Goal: Task Accomplishment & Management: Manage account settings

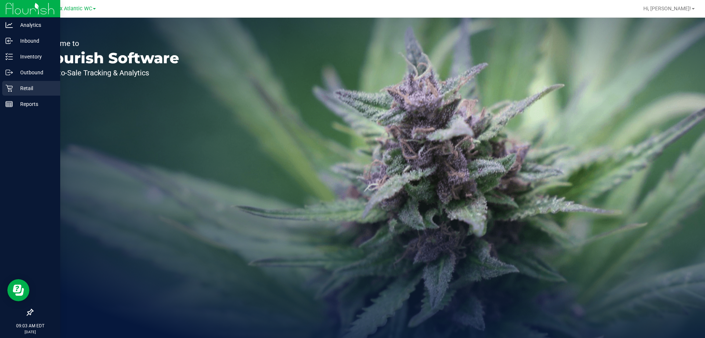
click at [15, 86] on p "Retail" at bounding box center [35, 88] width 44 height 9
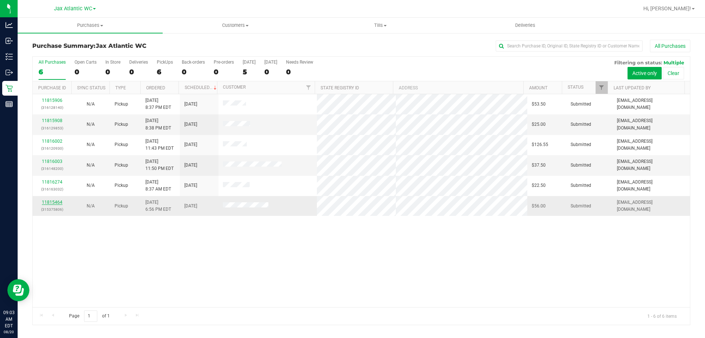
click at [47, 200] on link "11815464" at bounding box center [52, 202] width 21 height 5
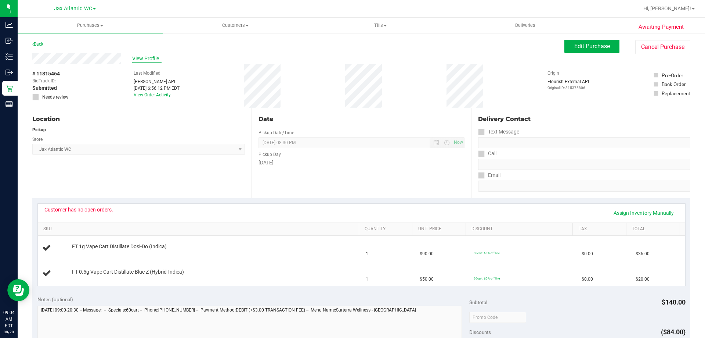
click at [147, 57] on span "View Profile" at bounding box center [146, 59] width 29 height 8
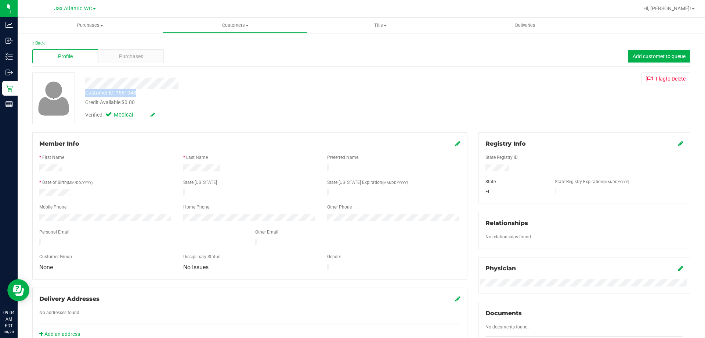
drag, startPoint x: 141, startPoint y: 93, endPoint x: 84, endPoint y: 93, distance: 56.9
click at [84, 93] on div "Customer ID: 1561048 Credit Available: $0.00" at bounding box center [247, 97] width 335 height 17
drag, startPoint x: 85, startPoint y: 91, endPoint x: 74, endPoint y: 91, distance: 10.7
click at [74, 91] on div at bounding box center [53, 98] width 43 height 52
drag, startPoint x: 84, startPoint y: 93, endPoint x: 136, endPoint y: 91, distance: 52.2
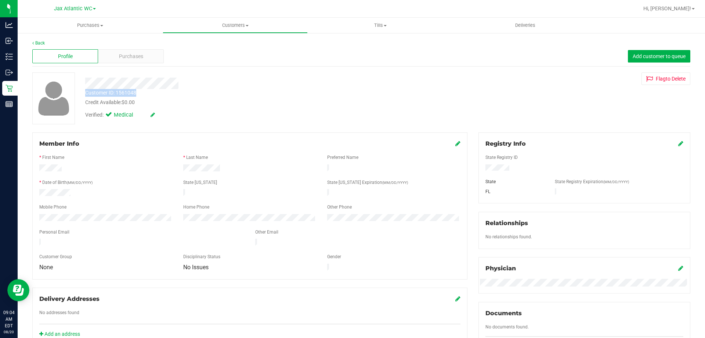
click at [136, 91] on div "Customer ID: 1561048 Credit Available: $0.00" at bounding box center [247, 97] width 335 height 17
copy div "Customer ID: 1561048"
click at [42, 46] on div "Back" at bounding box center [361, 43] width 658 height 7
click at [40, 46] on div "Back" at bounding box center [361, 43] width 658 height 7
click at [40, 43] on link "Back" at bounding box center [38, 42] width 12 height 5
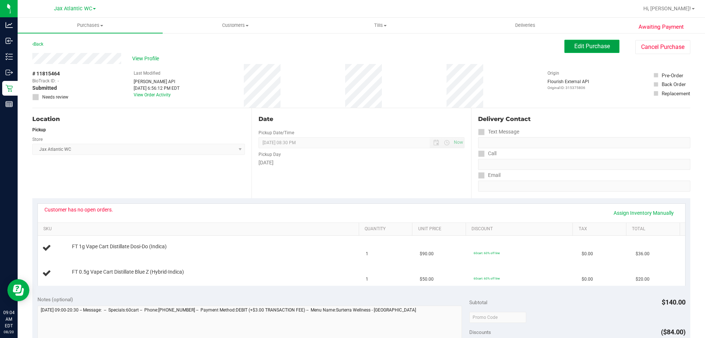
click at [597, 44] on span "Edit Purchase" at bounding box center [593, 46] width 36 height 7
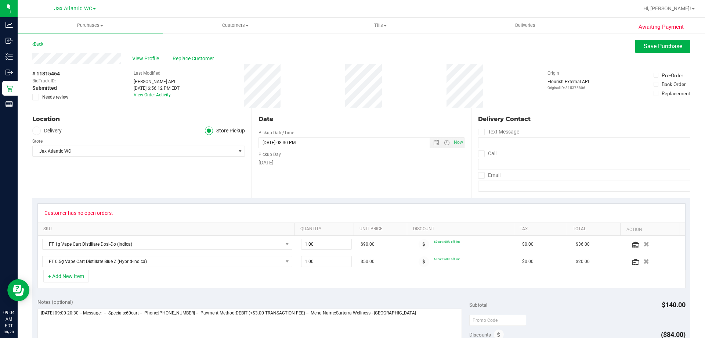
click at [32, 97] on div "Awaiting Payment Back Save Purchase View Profile Replace Customer # 11815464 Bi…" at bounding box center [362, 321] width 688 height 579
click at [37, 97] on icon at bounding box center [35, 97] width 5 height 0
click at [0, 0] on input "Needs review" at bounding box center [0, 0] width 0 height 0
click at [663, 54] on div "View Profile Replace Customer" at bounding box center [361, 58] width 658 height 11
click at [661, 45] on span "Save Purchase" at bounding box center [663, 46] width 39 height 7
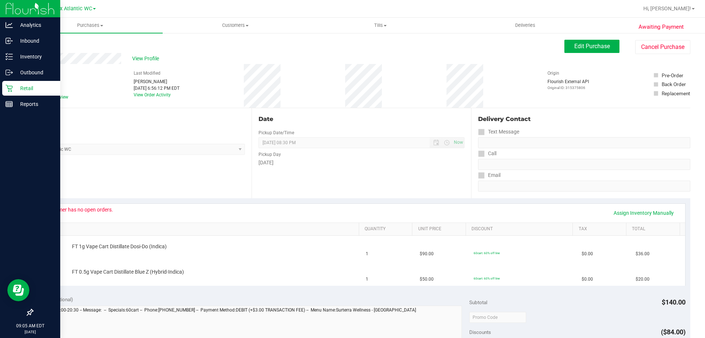
click at [14, 87] on p "Retail" at bounding box center [35, 88] width 44 height 9
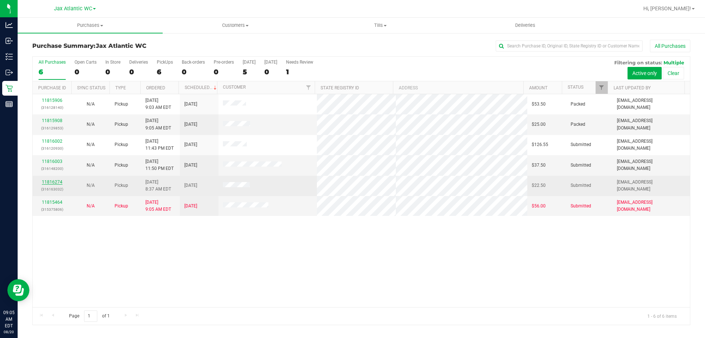
click at [50, 181] on link "11816274" at bounding box center [52, 181] width 21 height 5
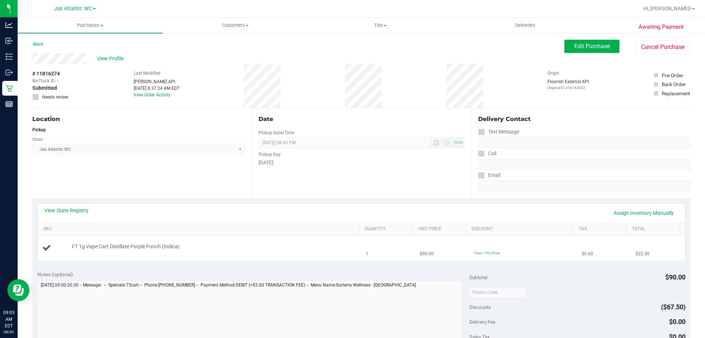
click at [286, 247] on div "FT 1g Vape Cart Distillate Purple Punch (Indica)" at bounding box center [211, 246] width 287 height 7
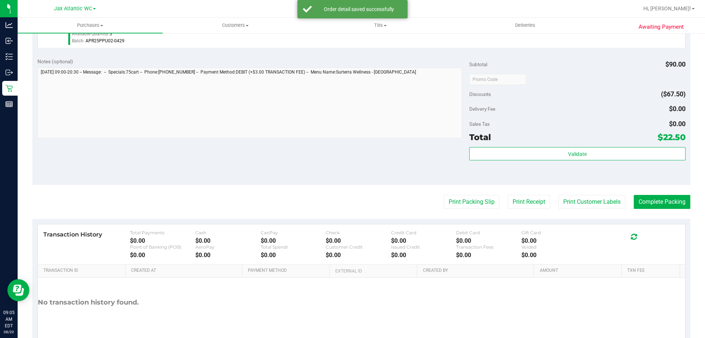
scroll to position [257, 0]
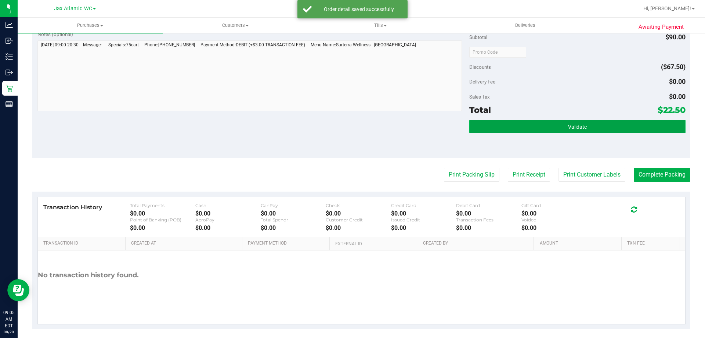
click at [533, 133] on button "Validate" at bounding box center [578, 126] width 216 height 13
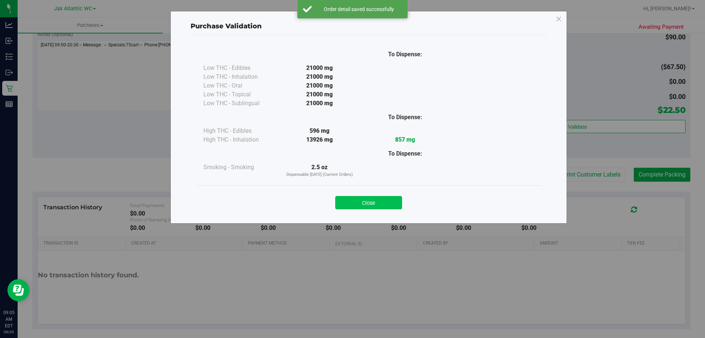
click at [374, 205] on button "Close" at bounding box center [368, 202] width 67 height 13
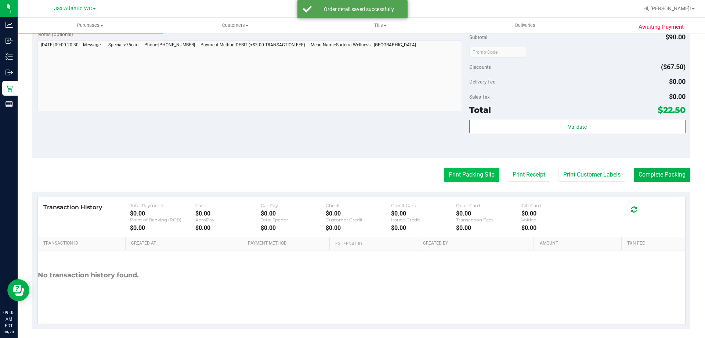
click at [458, 172] on button "Print Packing Slip" at bounding box center [471, 175] width 55 height 14
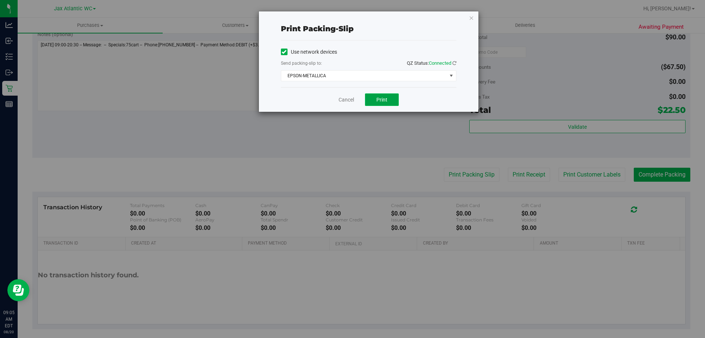
click at [389, 98] on button "Print" at bounding box center [382, 99] width 34 height 12
click at [387, 79] on span "EPSON-METALLICA" at bounding box center [364, 76] width 166 height 10
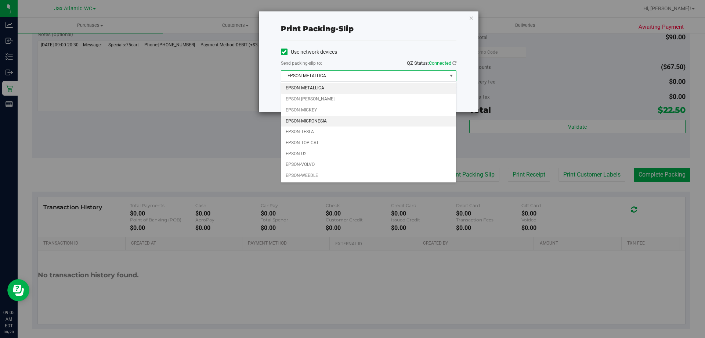
click at [330, 119] on li "EPSON-MICRONESIA" at bounding box center [368, 121] width 175 height 11
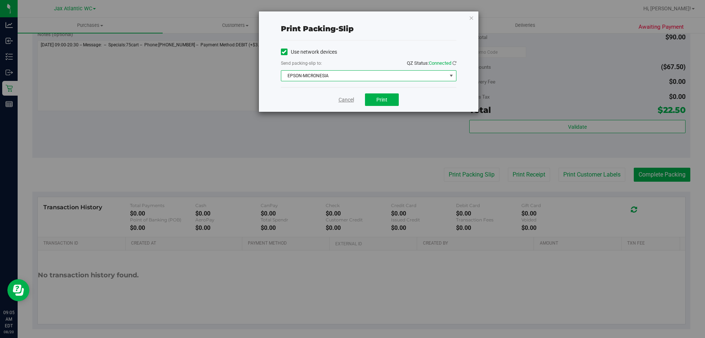
click at [349, 100] on link "Cancel" at bounding box center [346, 100] width 15 height 8
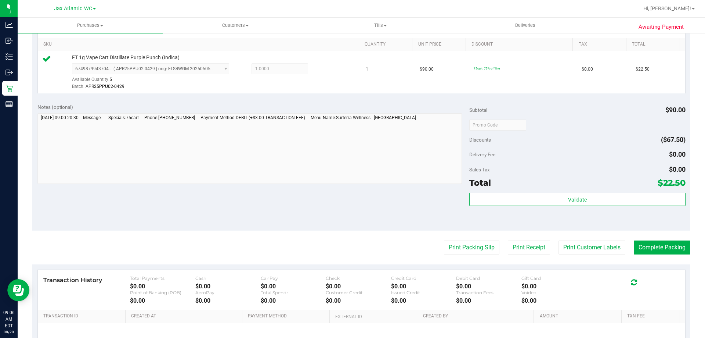
scroll to position [220, 0]
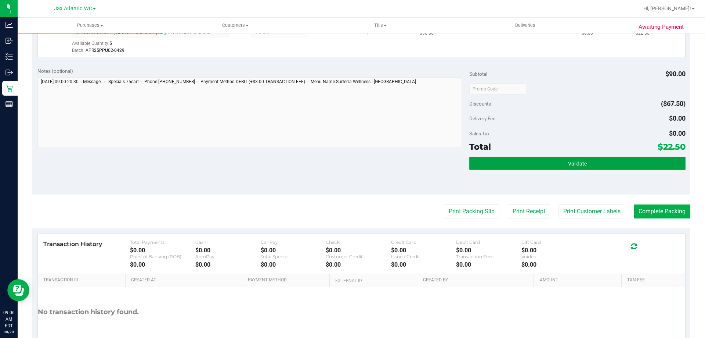
click at [606, 159] on button "Validate" at bounding box center [578, 163] width 216 height 13
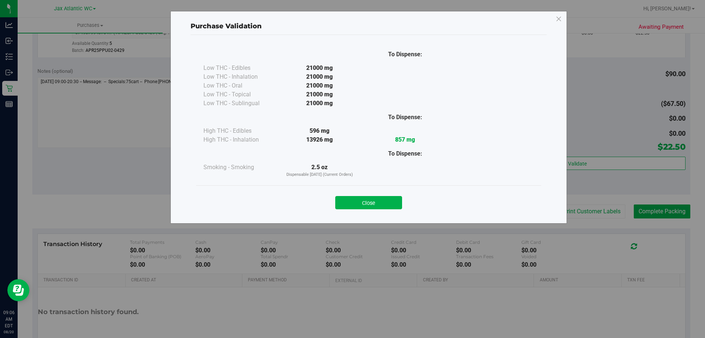
click at [347, 207] on button "Close" at bounding box center [368, 202] width 67 height 13
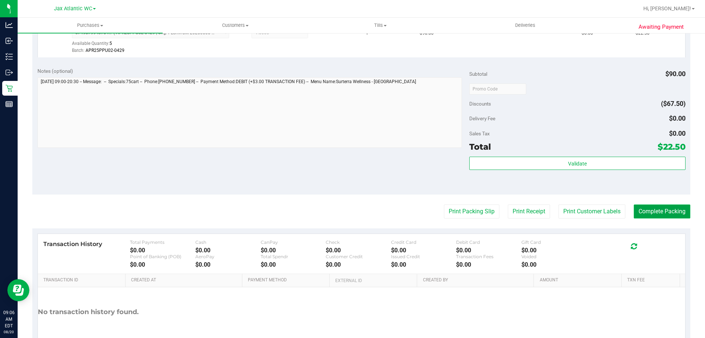
click at [653, 214] on button "Complete Packing" at bounding box center [662, 211] width 57 height 14
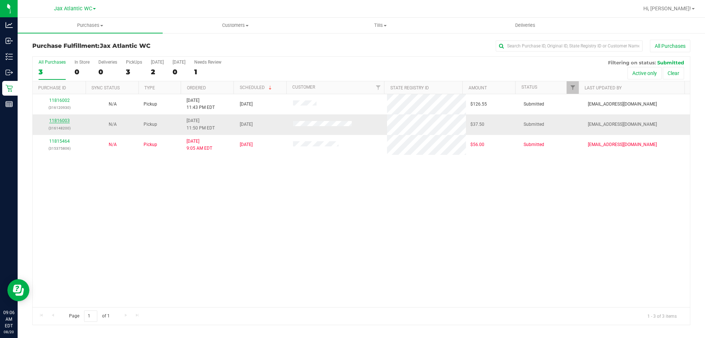
click at [62, 121] on link "11816003" at bounding box center [59, 120] width 21 height 5
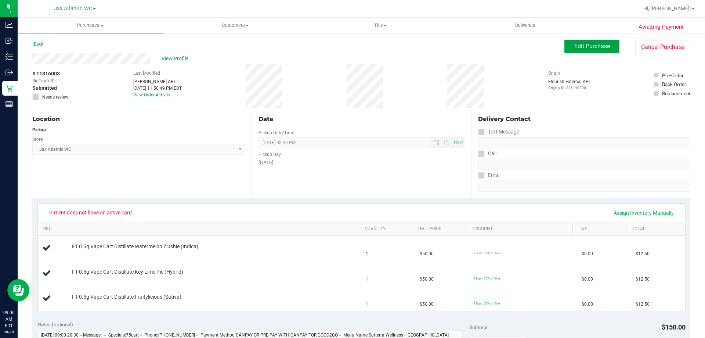
click at [593, 46] on span "Edit Purchase" at bounding box center [593, 46] width 36 height 7
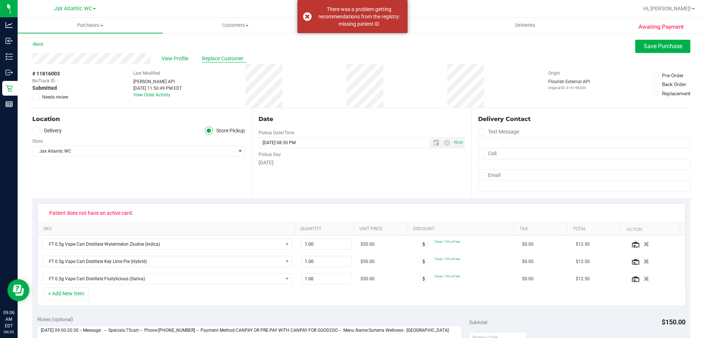
click at [230, 61] on span "Replace Customer" at bounding box center [224, 59] width 44 height 8
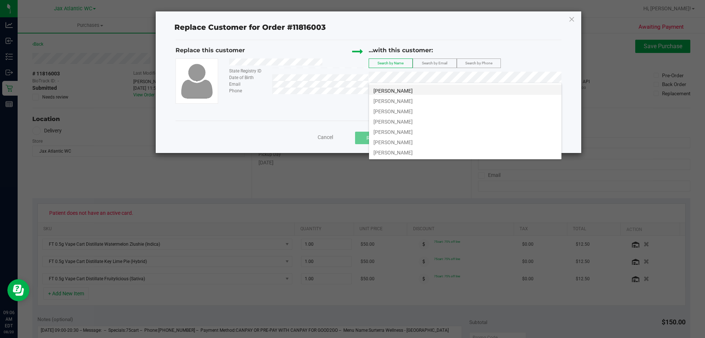
click at [413, 90] on span "[PERSON_NAME]" at bounding box center [393, 91] width 39 height 6
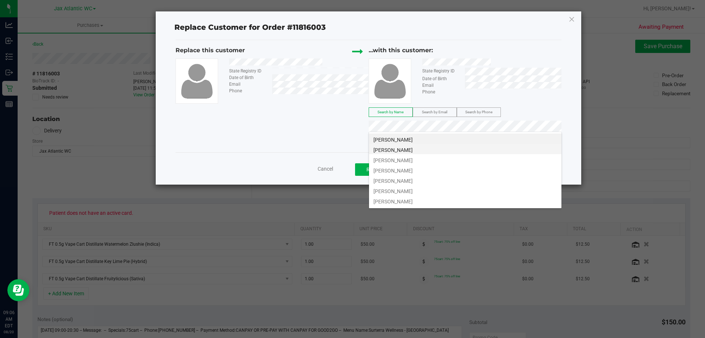
click at [469, 150] on li "[PERSON_NAME]" at bounding box center [465, 149] width 193 height 10
click at [474, 160] on li "[PERSON_NAME]" at bounding box center [465, 159] width 193 height 10
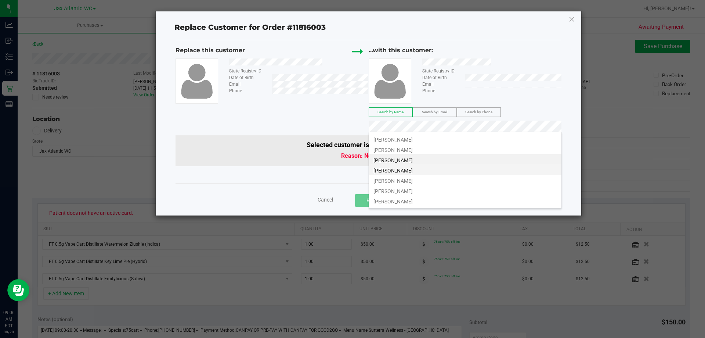
click at [470, 172] on li "[PERSON_NAME]" at bounding box center [465, 169] width 193 height 10
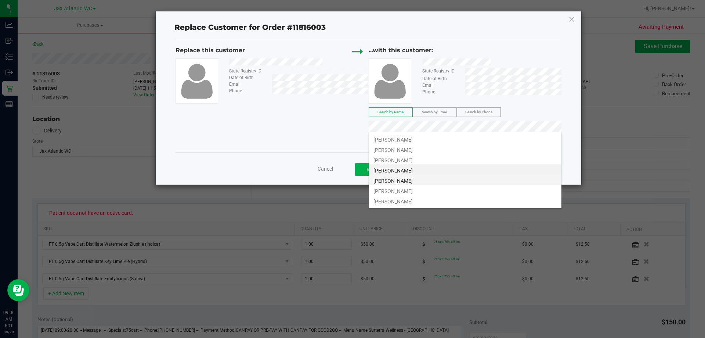
click at [518, 181] on li "[PERSON_NAME]" at bounding box center [465, 180] width 193 height 10
click at [491, 192] on li "[PERSON_NAME]" at bounding box center [465, 190] width 193 height 10
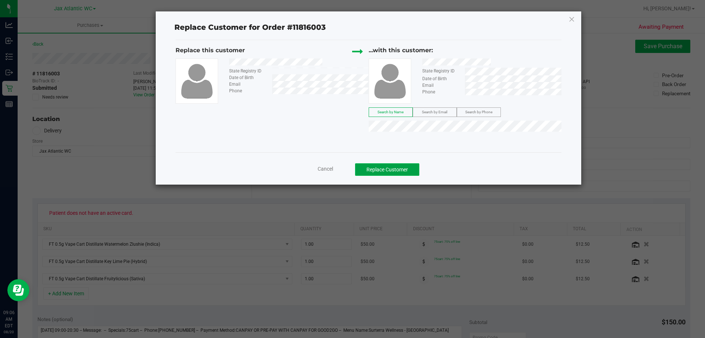
click at [410, 166] on button "Replace Customer" at bounding box center [387, 169] width 64 height 12
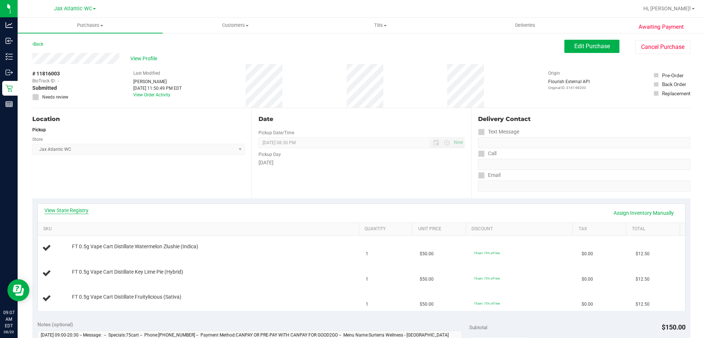
click at [75, 208] on link "View State Registry" at bounding box center [66, 209] width 44 height 7
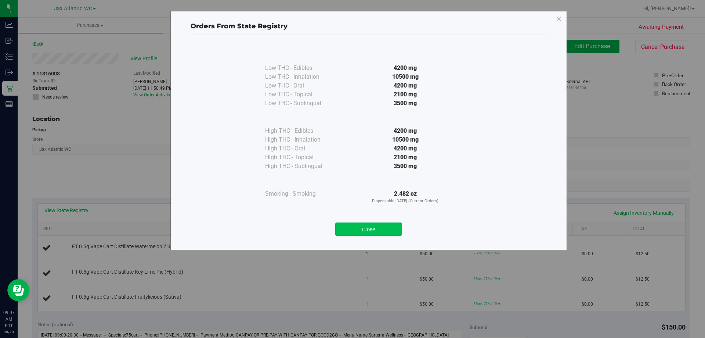
click at [367, 230] on button "Close" at bounding box center [368, 228] width 67 height 13
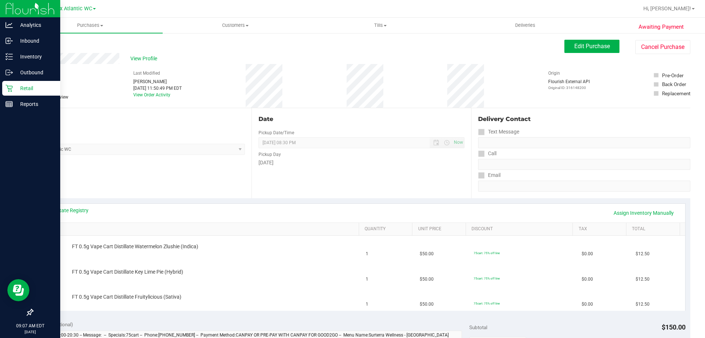
click at [14, 90] on p "Retail" at bounding box center [35, 88] width 44 height 9
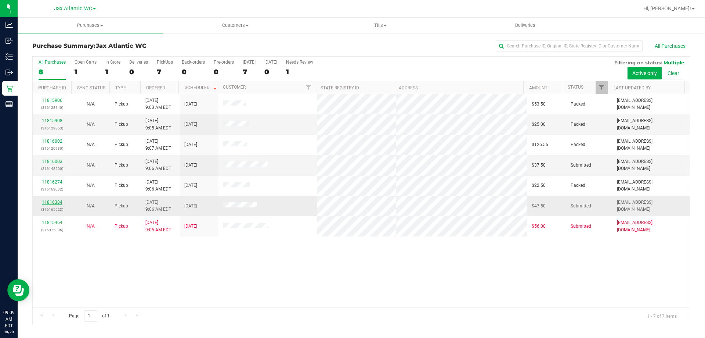
click at [55, 201] on link "11816384" at bounding box center [52, 202] width 21 height 5
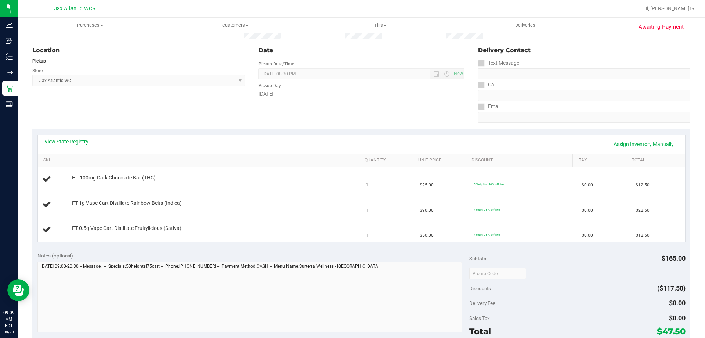
scroll to position [73, 0]
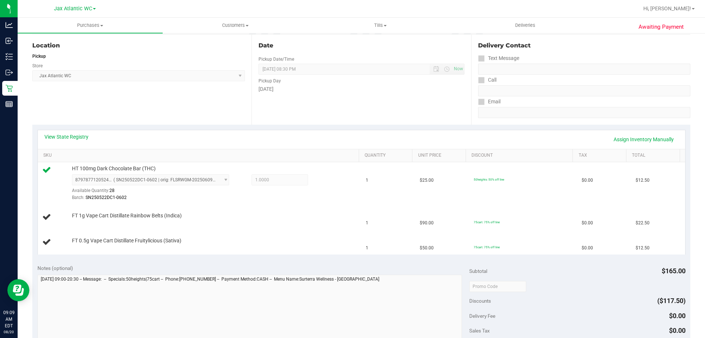
click at [308, 211] on td "FT 1g Vape Cart Distillate Rainbow Belts (Indica)" at bounding box center [200, 217] width 324 height 25
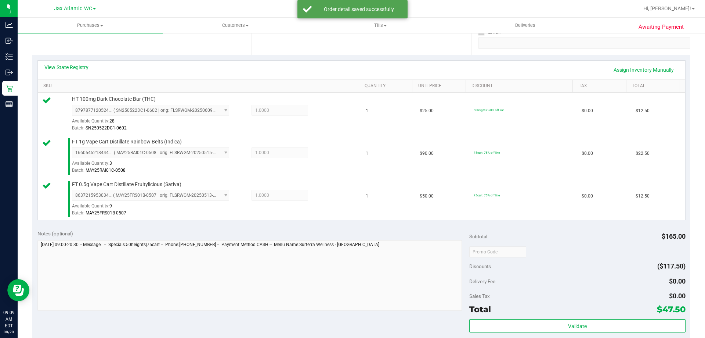
scroll to position [257, 0]
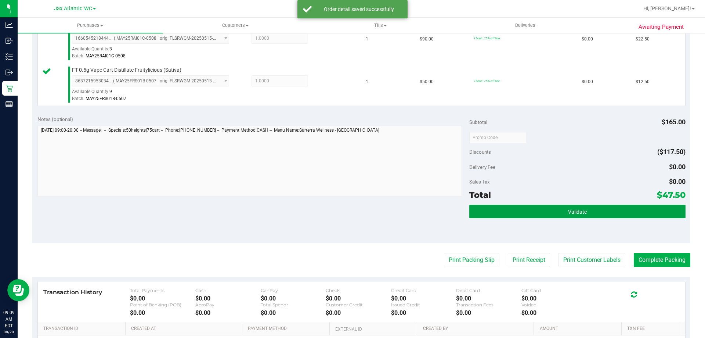
click at [524, 213] on button "Validate" at bounding box center [578, 211] width 216 height 13
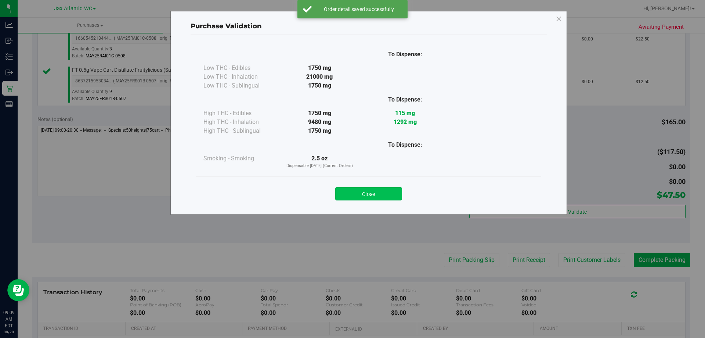
click at [376, 190] on button "Close" at bounding box center [368, 193] width 67 height 13
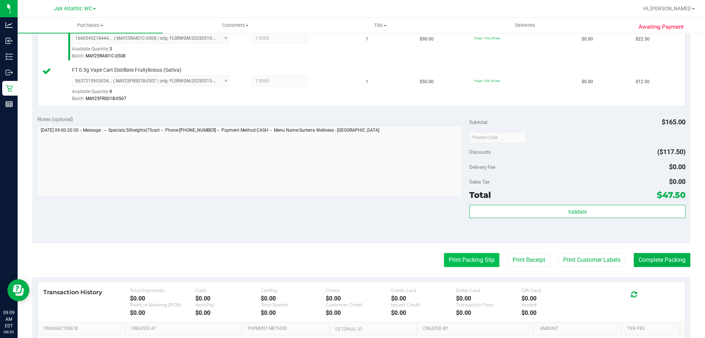
click at [454, 259] on button "Print Packing Slip" at bounding box center [471, 260] width 55 height 14
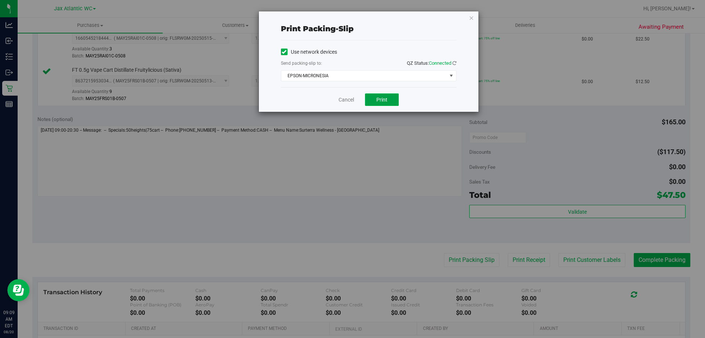
click at [390, 101] on button "Print" at bounding box center [382, 99] width 34 height 12
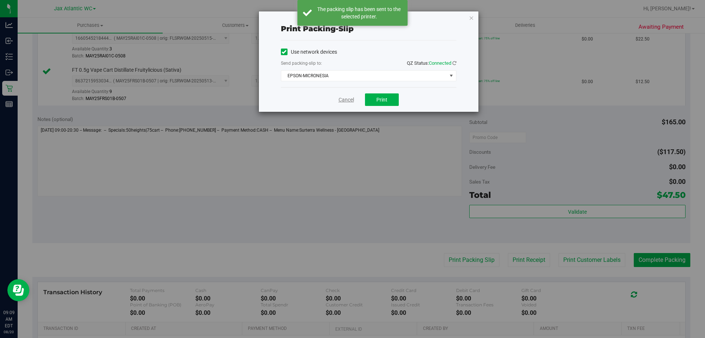
click at [349, 100] on link "Cancel" at bounding box center [346, 100] width 15 height 8
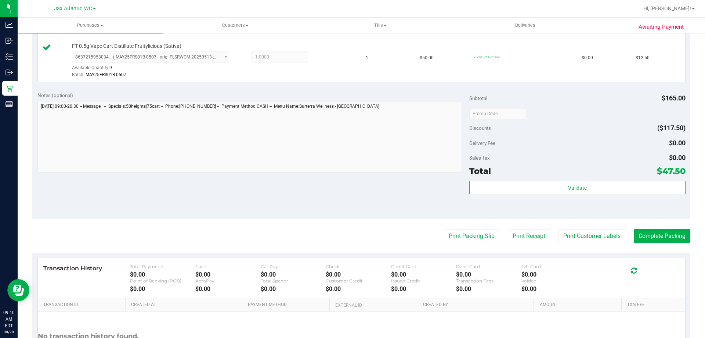
scroll to position [294, 0]
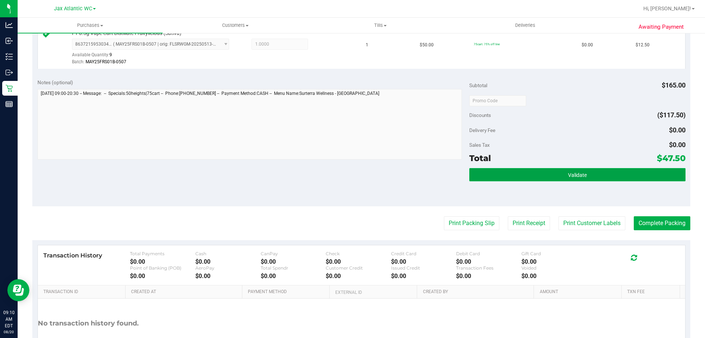
click at [628, 176] on button "Validate" at bounding box center [578, 174] width 216 height 13
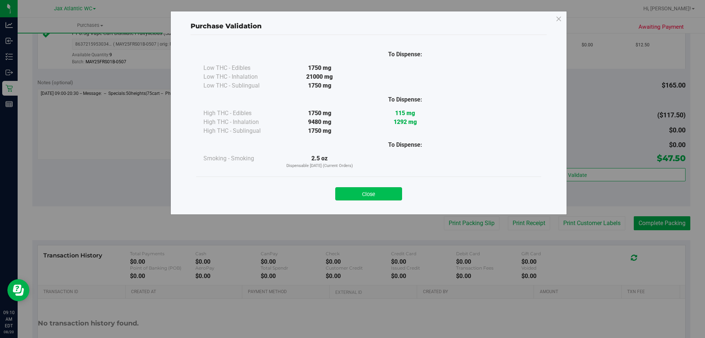
click at [377, 197] on button "Close" at bounding box center [368, 193] width 67 height 13
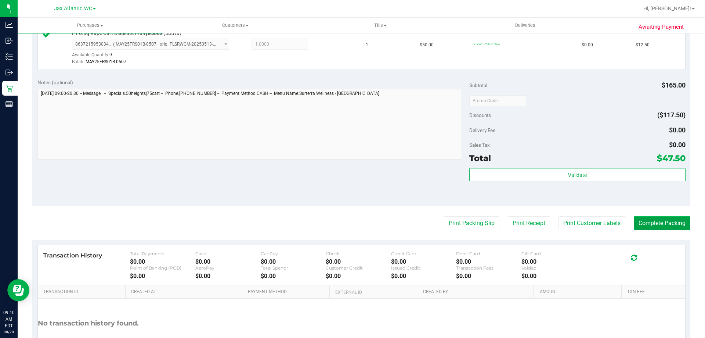
click at [646, 226] on button "Complete Packing" at bounding box center [662, 223] width 57 height 14
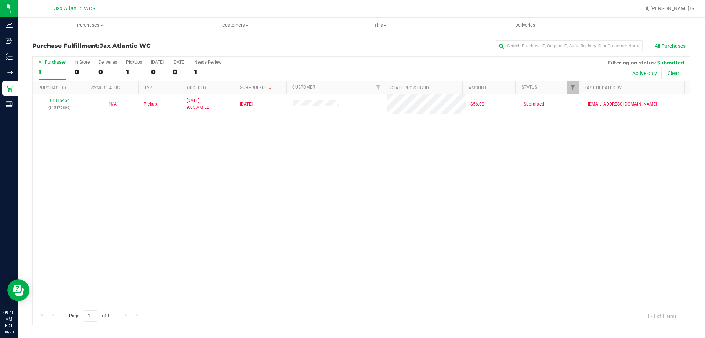
click at [343, 189] on div "11815464 (315375806) N/A Pickup [DATE] 9:05 AM EDT 8/19/2025 $56.00 Submitted […" at bounding box center [362, 200] width 658 height 213
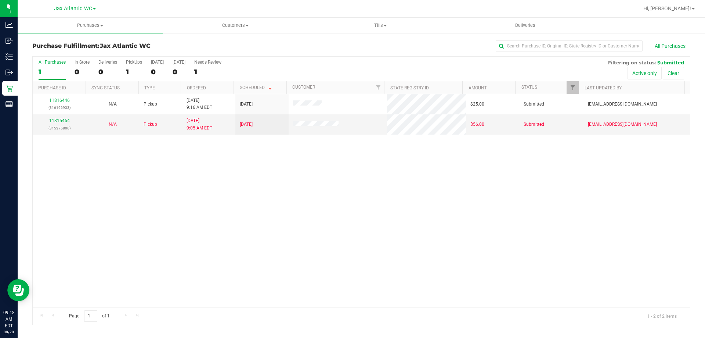
click at [423, 238] on div "11816446 (316166933) N/A Pickup [DATE] 9:16 AM EDT 8/20/2025 $25.00 Submitted […" at bounding box center [362, 200] width 658 height 213
click at [308, 173] on div "11816446 (316166933) N/A Pickup [DATE] 9:16 AM EDT 8/20/2025 $25.00 Submitted […" at bounding box center [362, 200] width 658 height 213
click at [308, 174] on div "11816446 (316166933) N/A Pickup [DATE] 9:16 AM EDT 8/20/2025 $25.00 Submitted […" at bounding box center [362, 200] width 658 height 213
click at [60, 121] on link "11815464" at bounding box center [59, 120] width 21 height 5
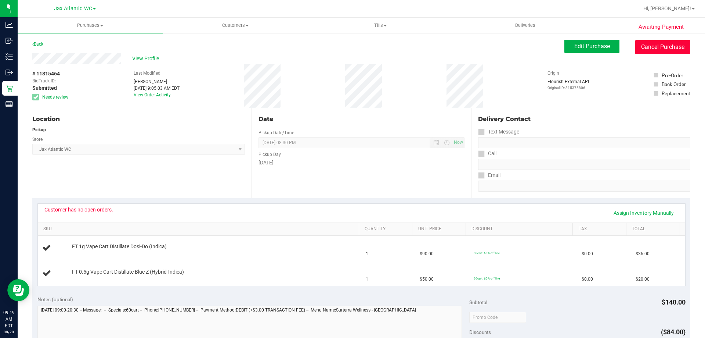
click at [675, 44] on button "Cancel Purchase" at bounding box center [663, 47] width 55 height 14
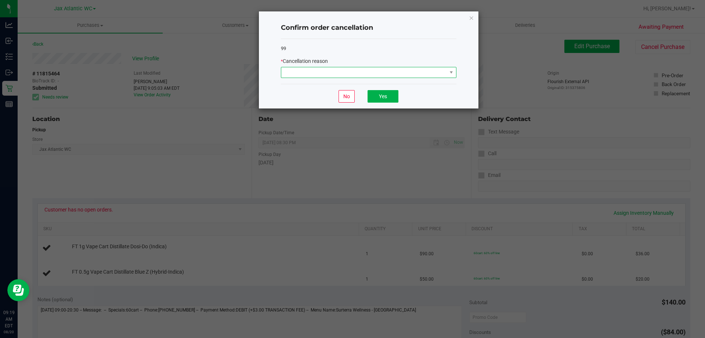
click at [337, 73] on span at bounding box center [364, 72] width 166 height 10
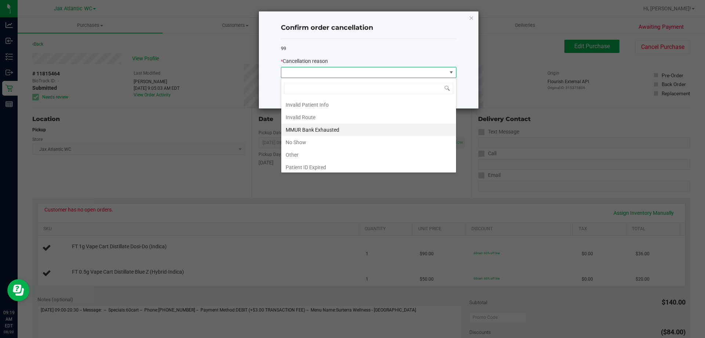
scroll to position [39, 0]
click at [330, 115] on li "MMUR Bank Exhausted" at bounding box center [368, 115] width 175 height 12
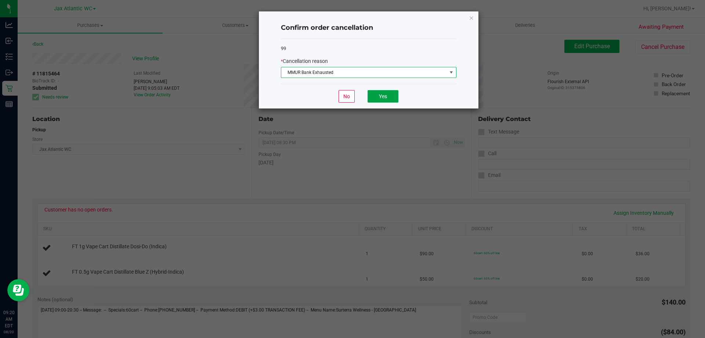
click at [376, 92] on button "Yes" at bounding box center [383, 96] width 31 height 12
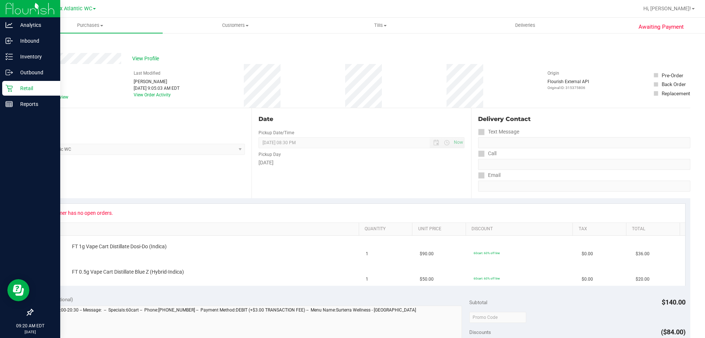
click at [12, 87] on icon at bounding box center [9, 88] width 7 height 7
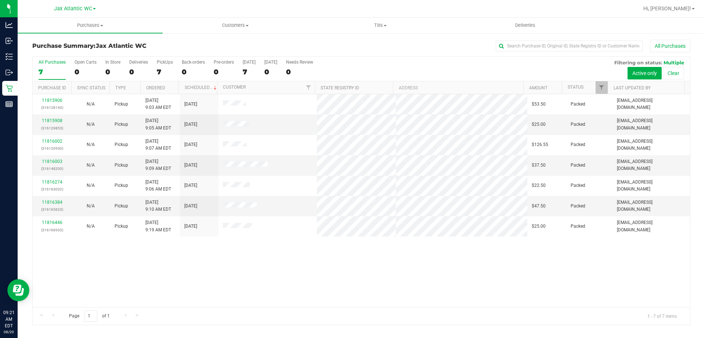
drag, startPoint x: 478, startPoint y: 306, endPoint x: 491, endPoint y: 293, distance: 18.2
click at [479, 306] on div "11815906 (316128140) N/A Pickup [DATE] 9:03 AM EDT 8/20/2025 $53.50 Packed [EMA…" at bounding box center [362, 200] width 658 height 213
click at [642, 283] on div "11815906 (316128140) N/A Pickup [DATE] 9:03 AM EDT 8/20/2025 $53.50 Packed [EMA…" at bounding box center [362, 200] width 658 height 213
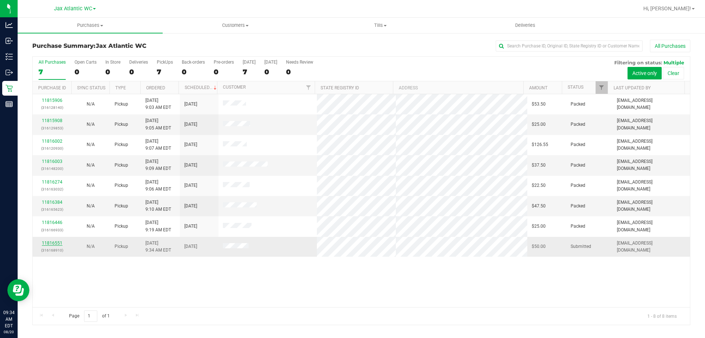
click at [57, 243] on link "11816551" at bounding box center [52, 242] width 21 height 5
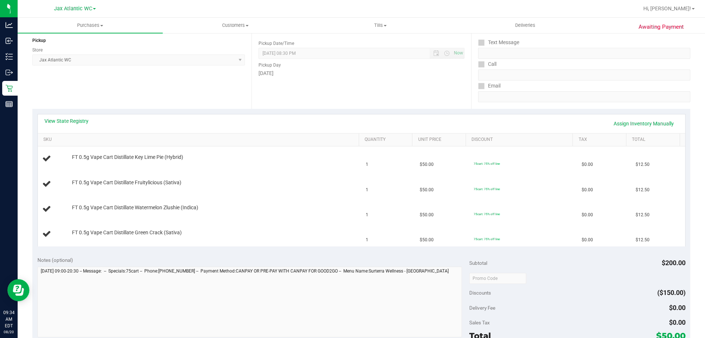
scroll to position [110, 0]
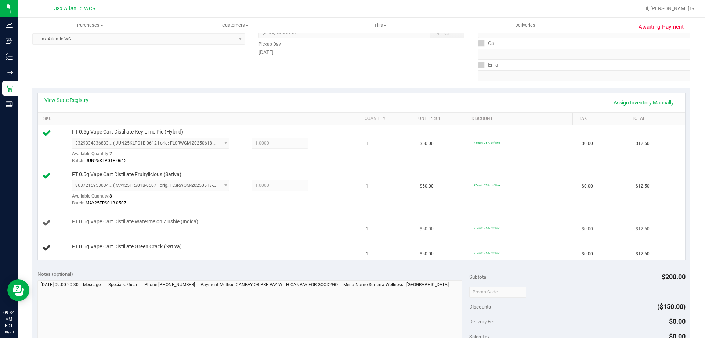
click at [272, 224] on div "FT 0.5g Vape Cart Distillate Watermelon Zlushie (Indica)" at bounding box center [211, 221] width 287 height 7
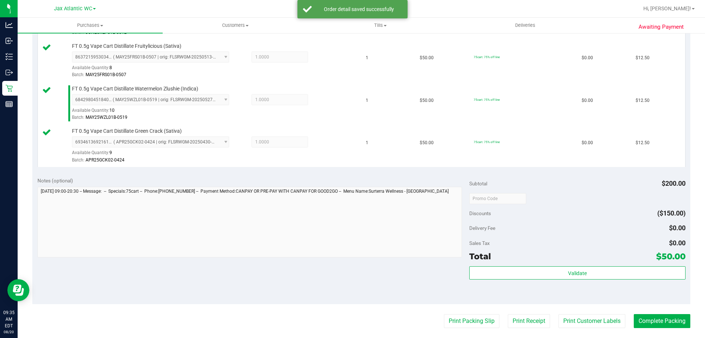
scroll to position [294, 0]
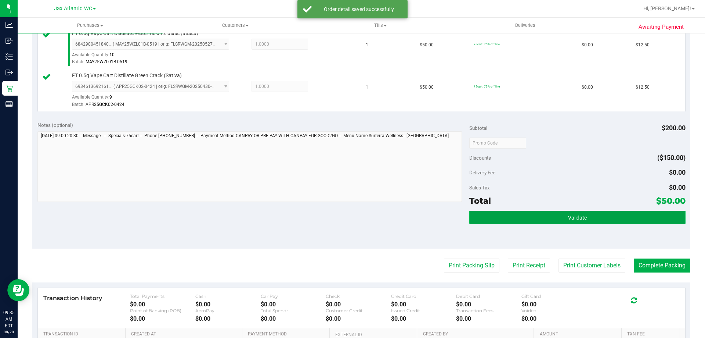
click at [569, 221] on button "Validate" at bounding box center [578, 217] width 216 height 13
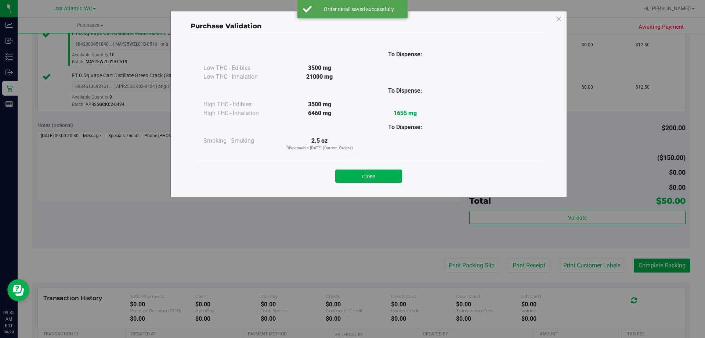
click at [377, 174] on button "Close" at bounding box center [368, 175] width 67 height 13
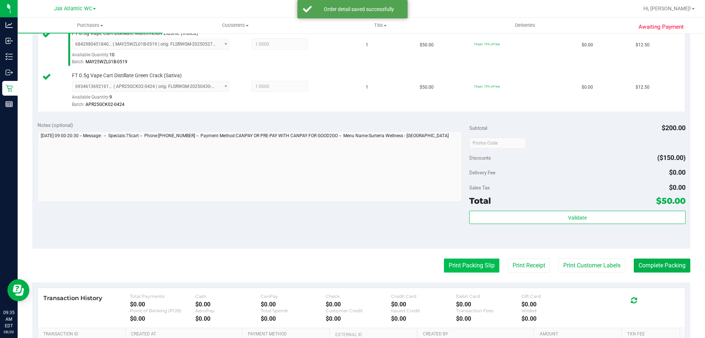
click at [459, 260] on button "Print Packing Slip" at bounding box center [471, 265] width 55 height 14
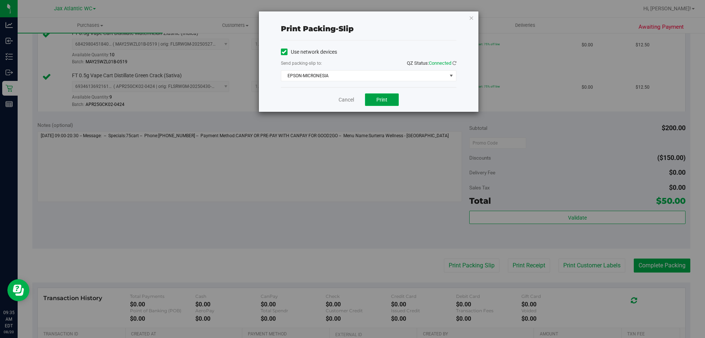
click at [377, 97] on span "Print" at bounding box center [382, 100] width 11 height 6
click at [348, 100] on link "Cancel" at bounding box center [346, 100] width 15 height 8
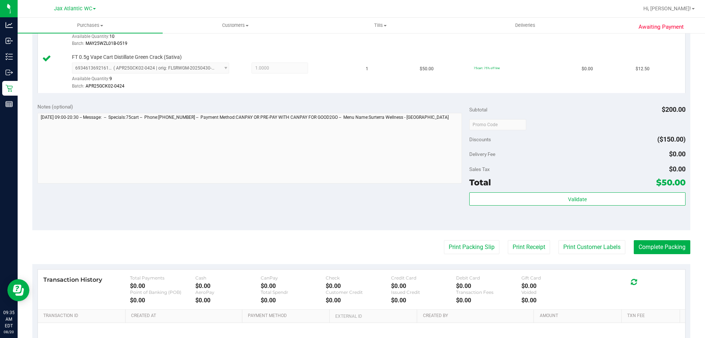
scroll to position [367, 0]
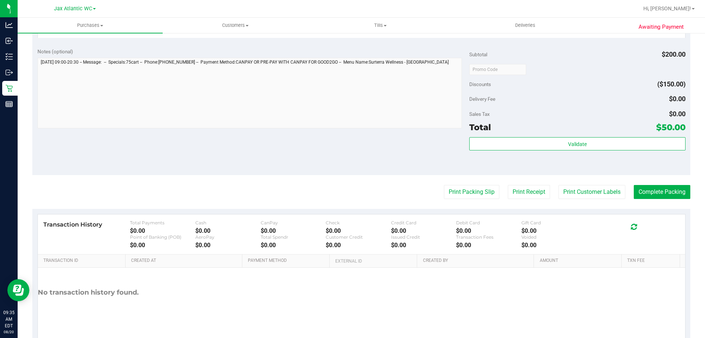
click at [630, 136] on div "Subtotal $200.00 Discounts ($150.00) Delivery Fee $0.00 Sales Tax $0.00 Total $…" at bounding box center [578, 109] width 216 height 122
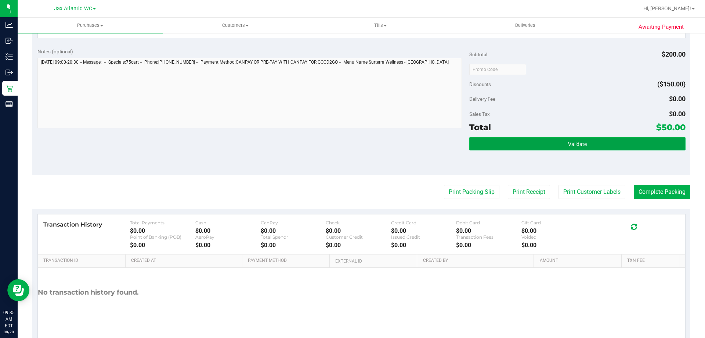
click at [631, 146] on button "Validate" at bounding box center [578, 143] width 216 height 13
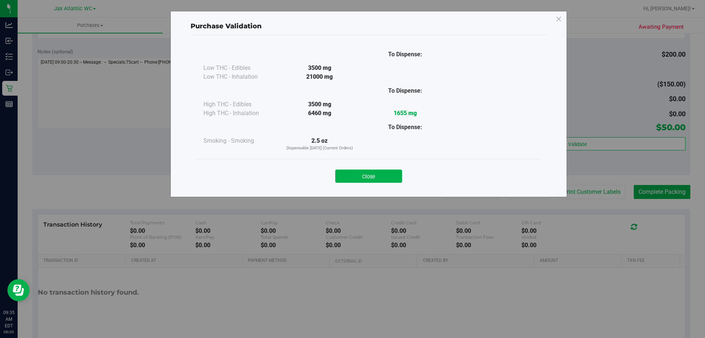
click at [389, 175] on button "Close" at bounding box center [368, 175] width 67 height 13
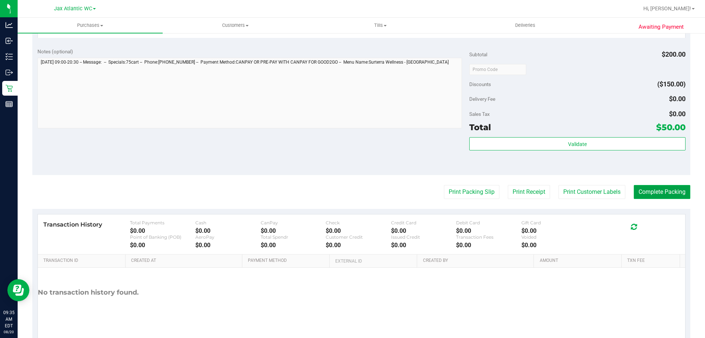
click at [643, 191] on button "Complete Packing" at bounding box center [662, 192] width 57 height 14
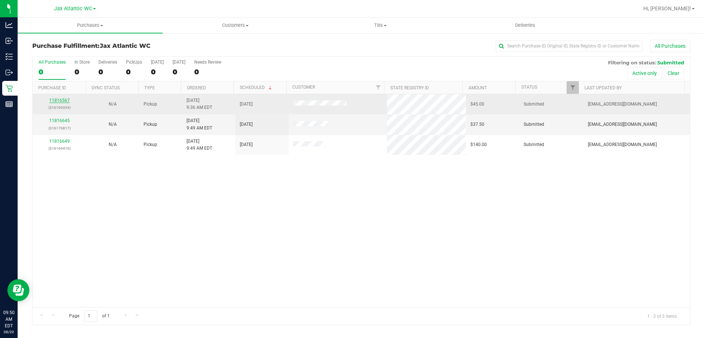
click at [63, 102] on link "11816567" at bounding box center [59, 100] width 21 height 5
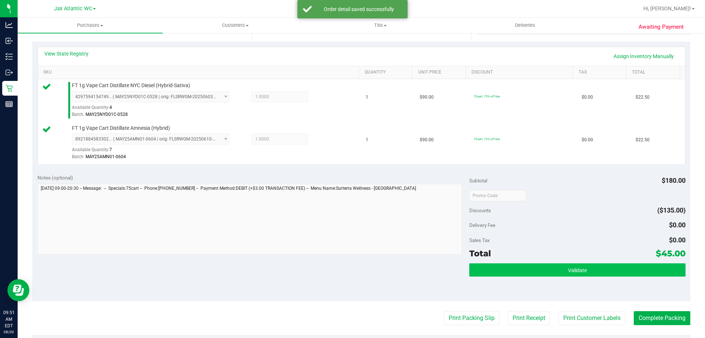
scroll to position [220, 0]
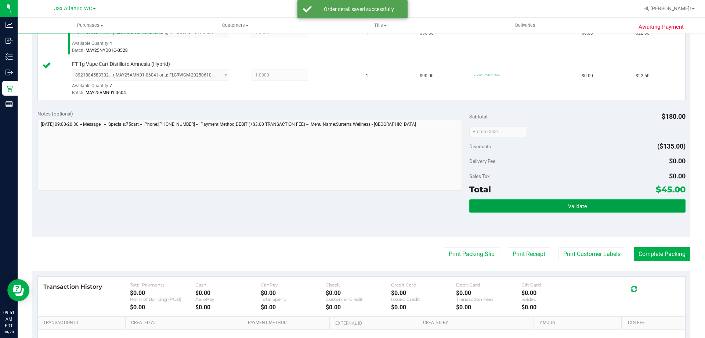
click at [551, 208] on button "Validate" at bounding box center [578, 205] width 216 height 13
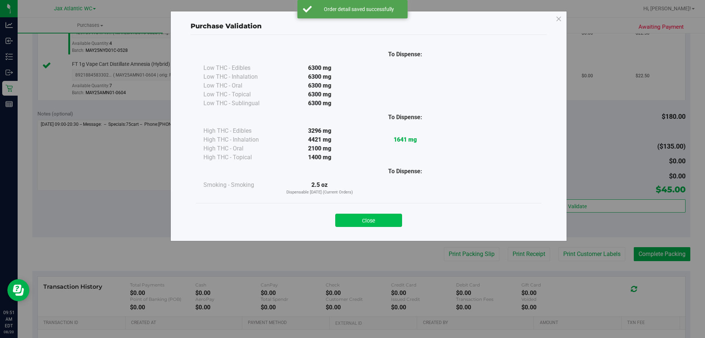
click at [363, 218] on button "Close" at bounding box center [368, 219] width 67 height 13
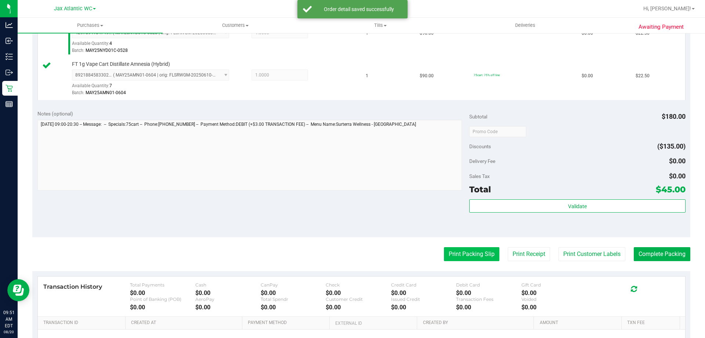
click at [455, 253] on button "Print Packing Slip" at bounding box center [471, 254] width 55 height 14
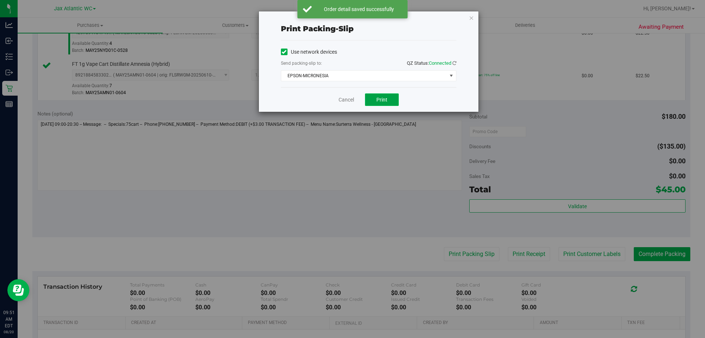
click at [377, 94] on button "Print" at bounding box center [382, 99] width 34 height 12
click at [343, 100] on link "Cancel" at bounding box center [346, 100] width 15 height 8
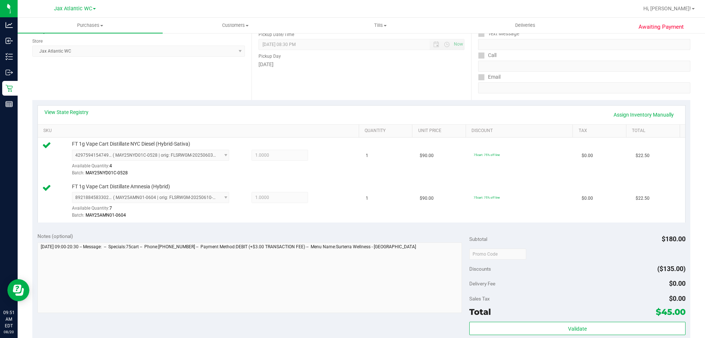
scroll to position [257, 0]
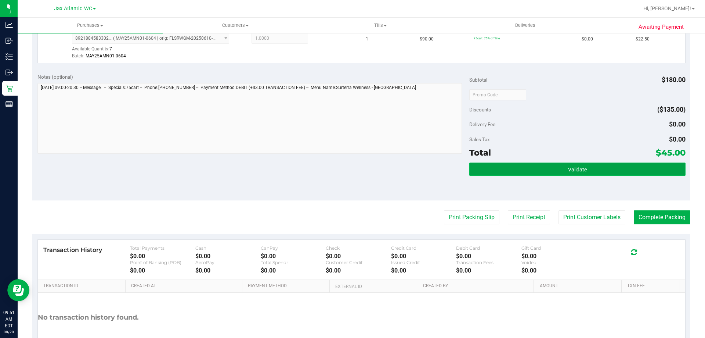
click at [578, 164] on button "Validate" at bounding box center [578, 168] width 216 height 13
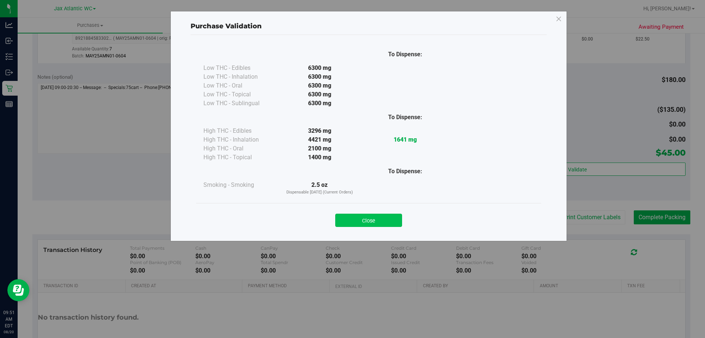
click at [378, 221] on button "Close" at bounding box center [368, 219] width 67 height 13
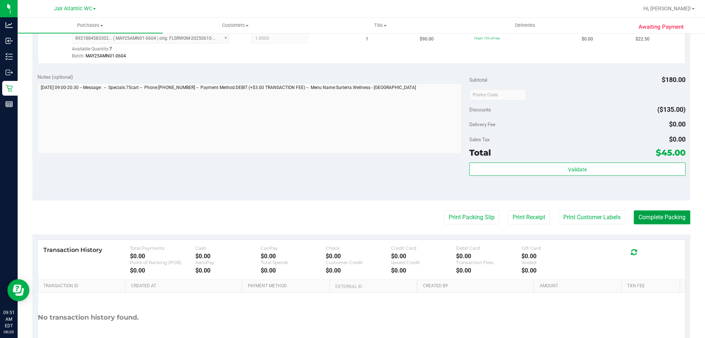
click at [660, 211] on button "Complete Packing" at bounding box center [662, 217] width 57 height 14
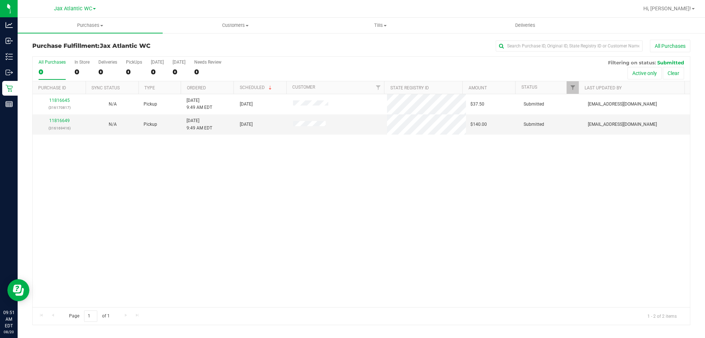
click at [488, 216] on div "11816645 (316170817) N/A Pickup [DATE] 9:49 AM EDT 8/20/2025 $37.50 Submitted […" at bounding box center [362, 200] width 658 height 213
click at [67, 119] on link "11816649" at bounding box center [59, 120] width 21 height 5
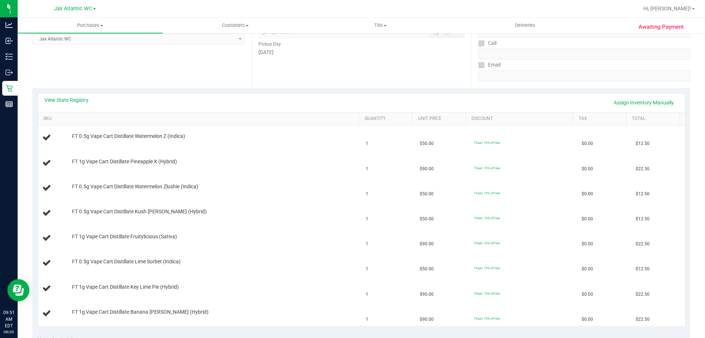
scroll to position [147, 0]
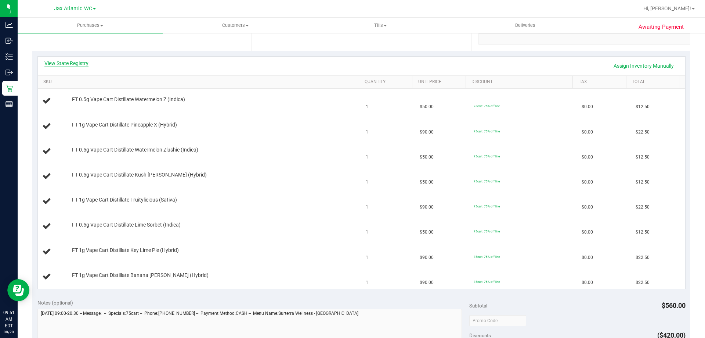
click at [60, 60] on link "View State Registry" at bounding box center [66, 63] width 44 height 7
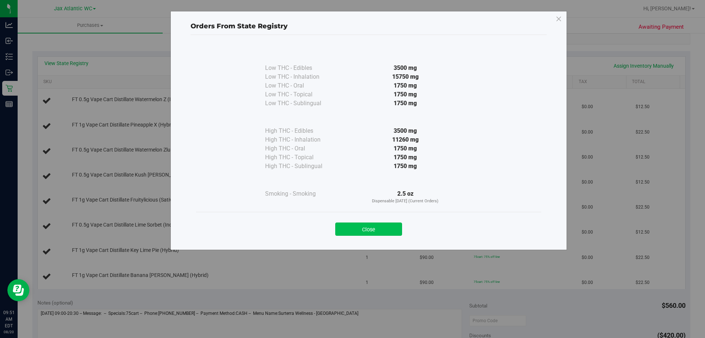
click at [377, 229] on button "Close" at bounding box center [368, 228] width 67 height 13
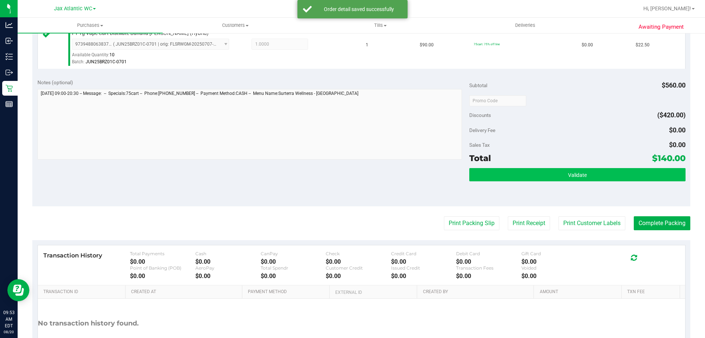
scroll to position [514, 0]
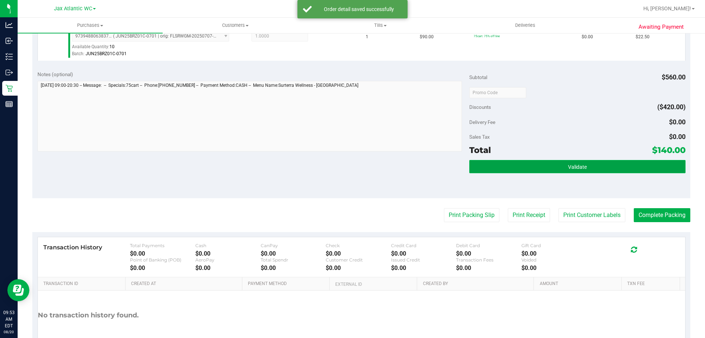
click at [484, 165] on button "Validate" at bounding box center [578, 166] width 216 height 13
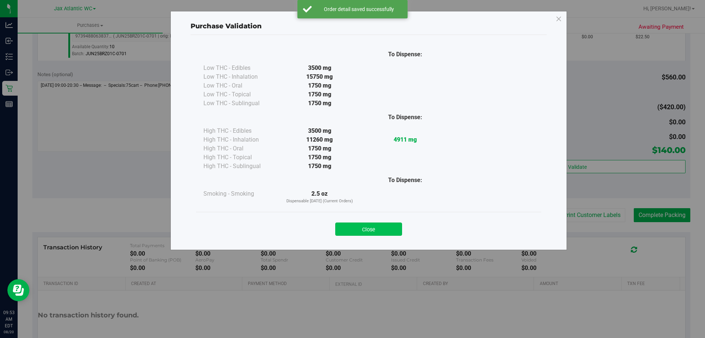
click at [375, 230] on button "Close" at bounding box center [368, 228] width 67 height 13
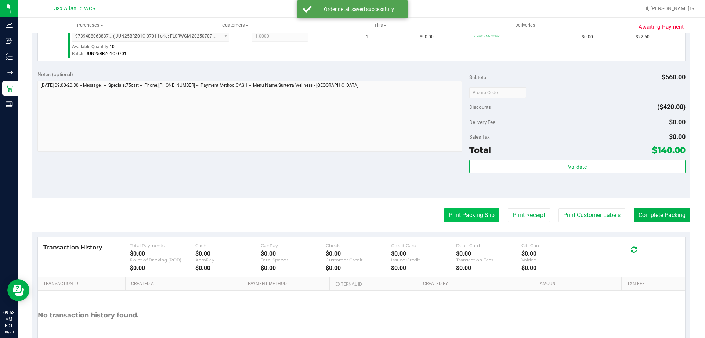
click at [478, 208] on button "Print Packing Slip" at bounding box center [471, 215] width 55 height 14
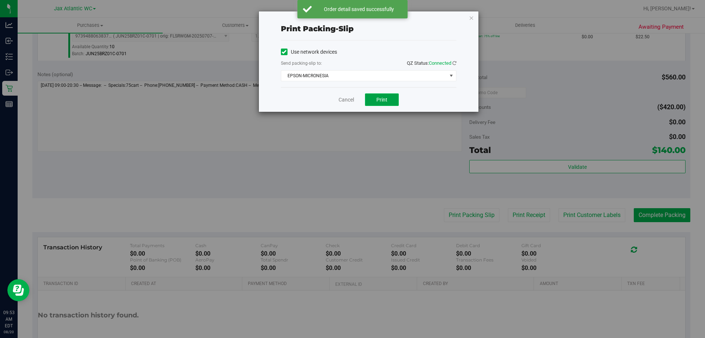
click at [387, 99] on button "Print" at bounding box center [382, 99] width 34 height 12
click at [341, 98] on link "Cancel" at bounding box center [346, 100] width 15 height 8
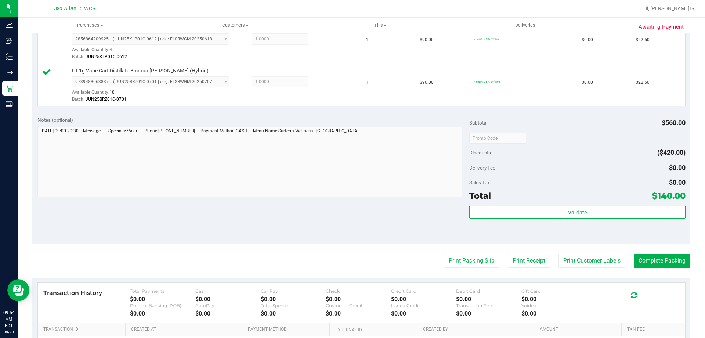
scroll to position [551, 0]
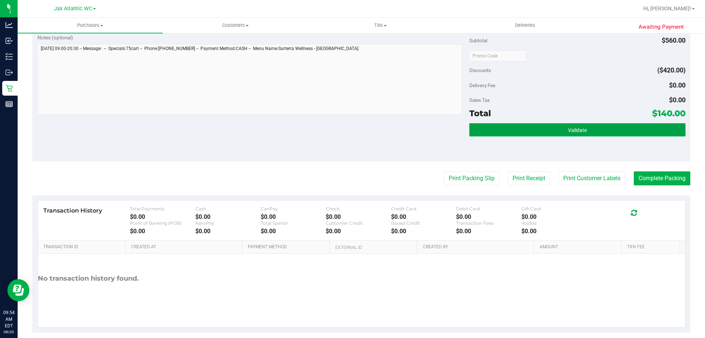
click at [594, 134] on button "Validate" at bounding box center [578, 129] width 216 height 13
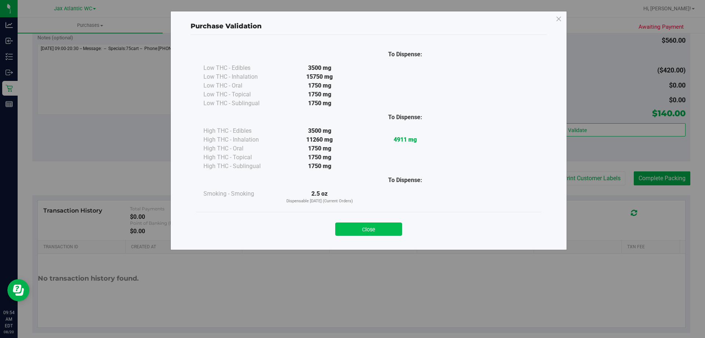
click at [395, 229] on button "Close" at bounding box center [368, 228] width 67 height 13
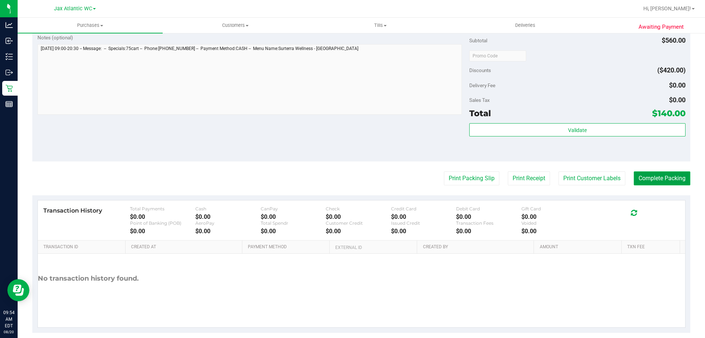
click at [647, 182] on button "Complete Packing" at bounding box center [662, 178] width 57 height 14
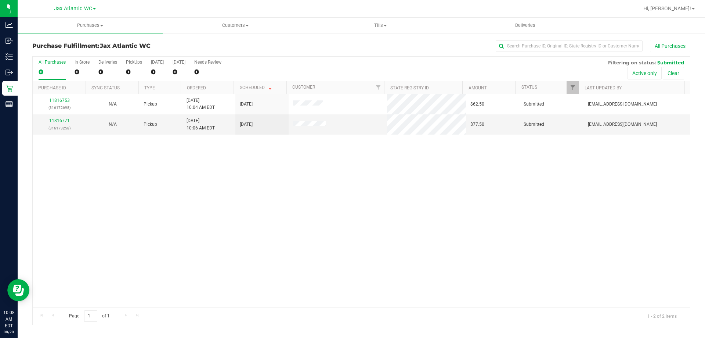
drag, startPoint x: 422, startPoint y: 268, endPoint x: 451, endPoint y: 253, distance: 32.2
click at [423, 268] on div "11816753 (316172698) N/A Pickup [DATE] 10:04 AM EDT 8/20/2025 $62.50 Submitted …" at bounding box center [362, 200] width 658 height 213
click at [337, 232] on div "11816753 (316172698) N/A Pickup [DATE] 10:04 AM EDT 8/20/2025 $62.50 Submitted …" at bounding box center [362, 200] width 658 height 213
click at [161, 172] on div "11816753 (316172698) N/A Pickup [DATE] 10:04 AM EDT 8/20/2025 $62.50 Submitted …" at bounding box center [362, 200] width 658 height 213
click at [60, 119] on link "11816771" at bounding box center [59, 120] width 21 height 5
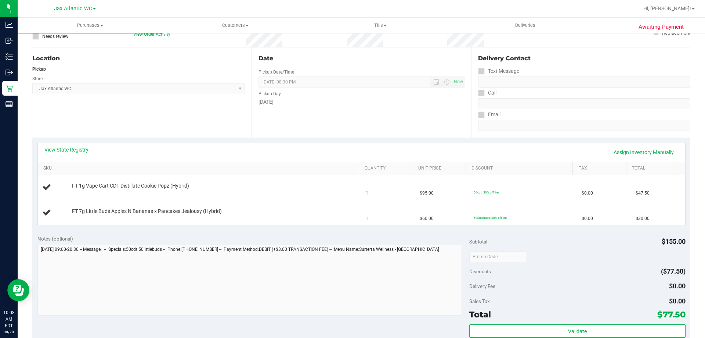
scroll to position [73, 0]
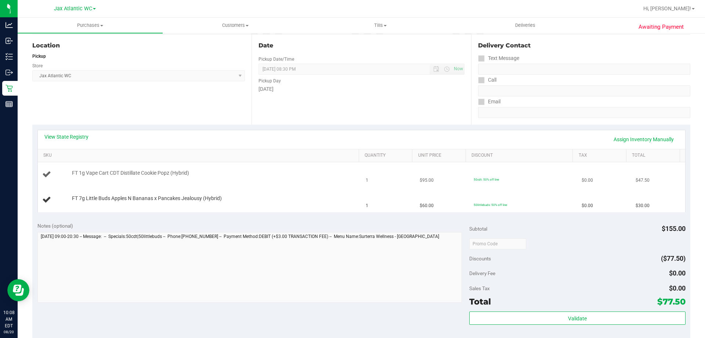
click at [220, 181] on td "FT 1g Vape Cart CDT Distillate Cookie Popz (Hybrid)" at bounding box center [200, 174] width 324 height 25
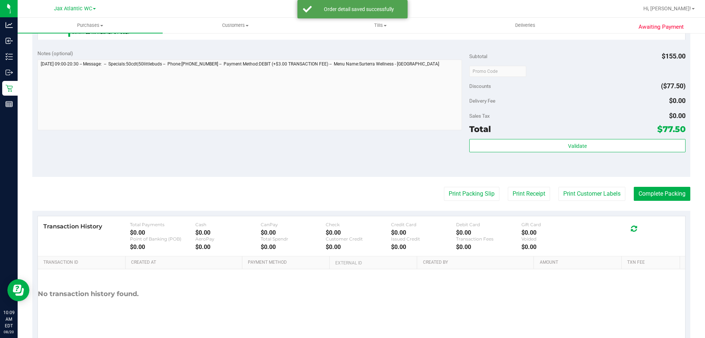
scroll to position [294, 0]
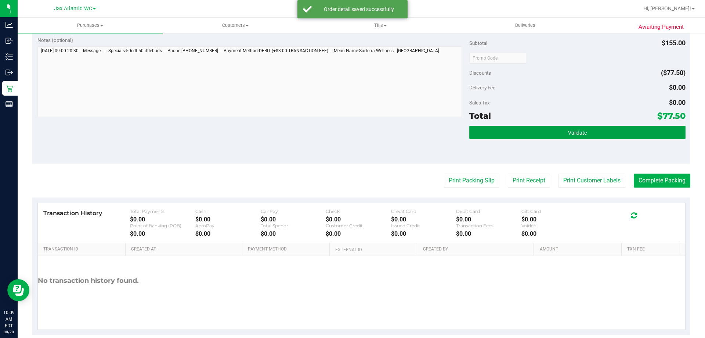
click at [585, 134] on button "Validate" at bounding box center [578, 132] width 216 height 13
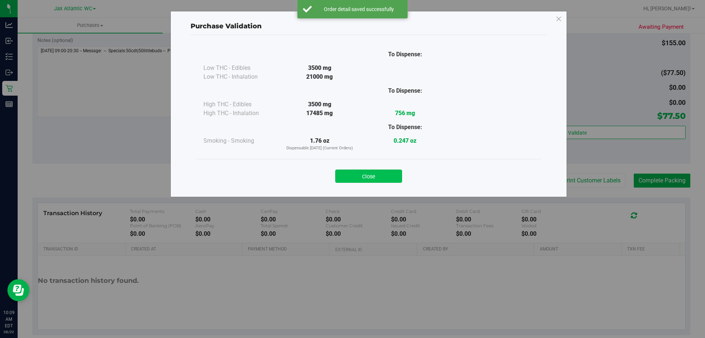
click at [388, 173] on button "Close" at bounding box center [368, 175] width 67 height 13
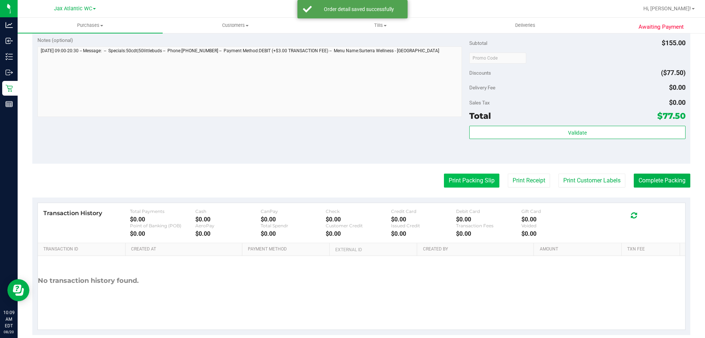
click at [453, 183] on button "Print Packing Slip" at bounding box center [471, 180] width 55 height 14
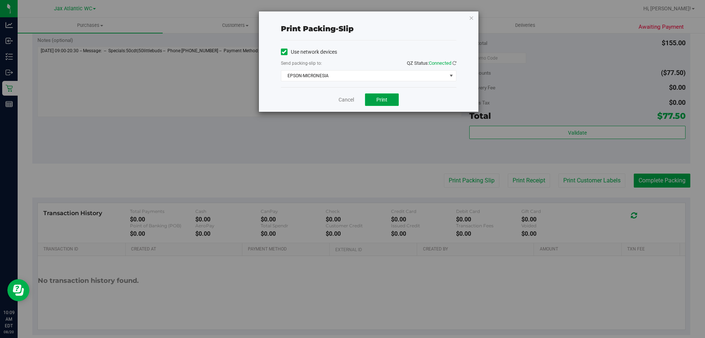
click at [388, 97] on button "Print" at bounding box center [382, 99] width 34 height 12
click at [344, 99] on link "Cancel" at bounding box center [346, 100] width 15 height 8
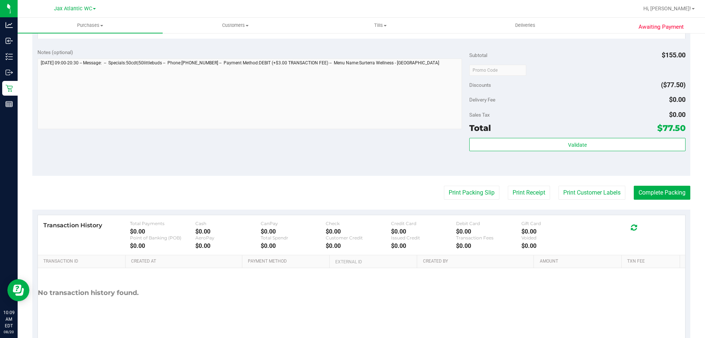
scroll to position [306, 0]
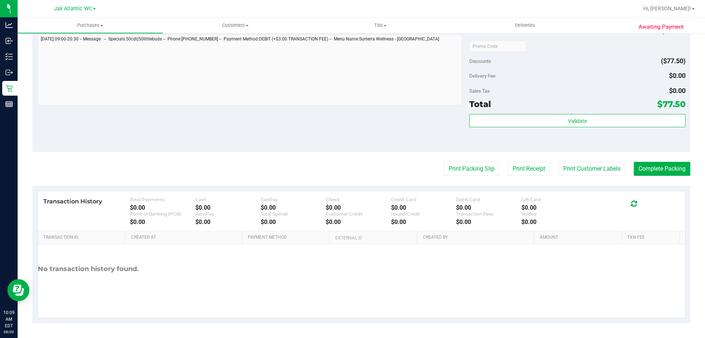
click at [567, 112] on div "Subtotal $155.00 Discounts ($77.50) Delivery Fee $0.00 Sales Tax $0.00 Total $7…" at bounding box center [578, 86] width 216 height 122
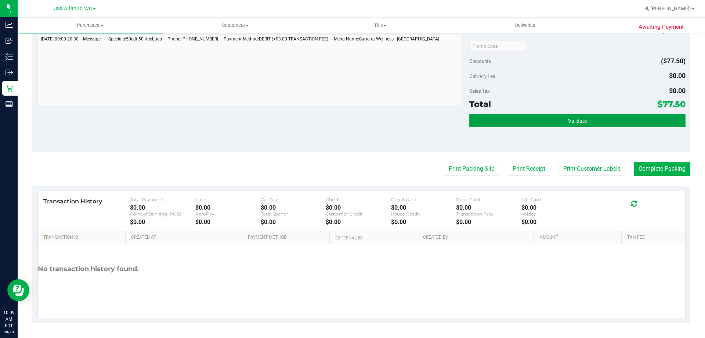
click at [568, 118] on span "Validate" at bounding box center [577, 121] width 19 height 6
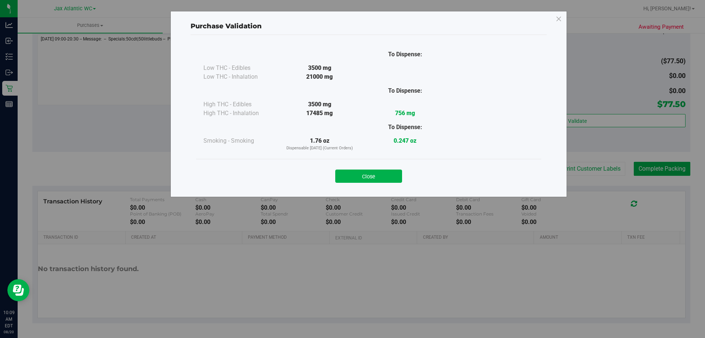
click at [361, 169] on div "Close" at bounding box center [369, 174] width 334 height 18
click at [364, 175] on button "Close" at bounding box center [368, 175] width 67 height 13
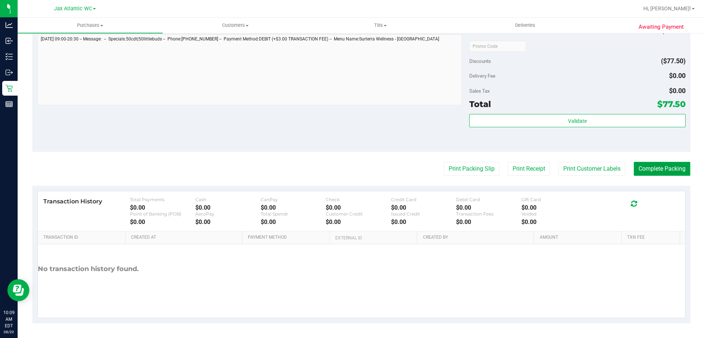
click at [645, 168] on button "Complete Packing" at bounding box center [662, 169] width 57 height 14
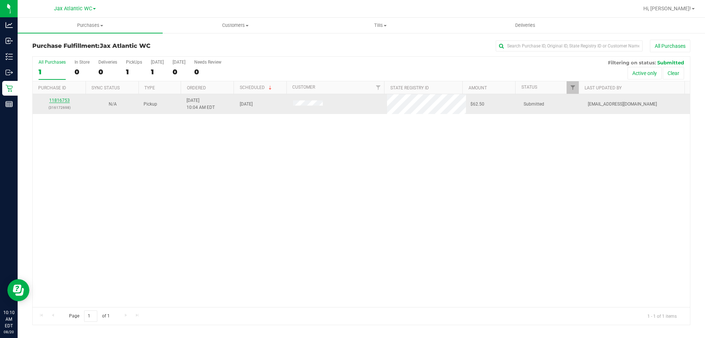
click at [66, 99] on link "11816753" at bounding box center [59, 100] width 21 height 5
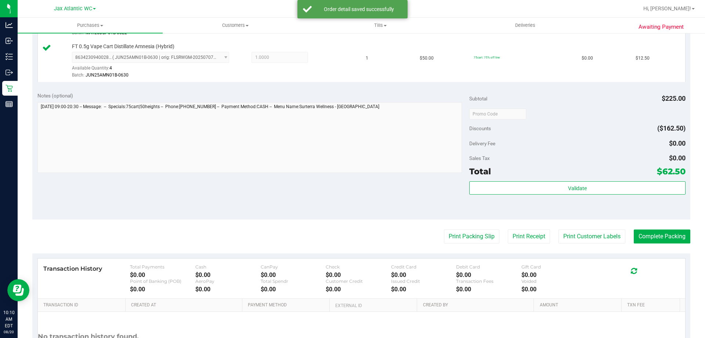
scroll to position [404, 0]
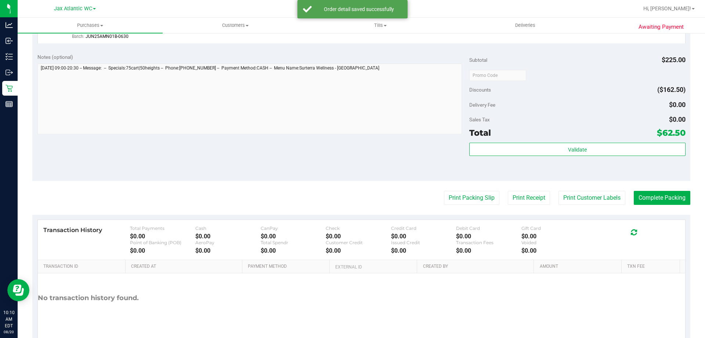
click at [567, 157] on div "Validate" at bounding box center [578, 159] width 216 height 33
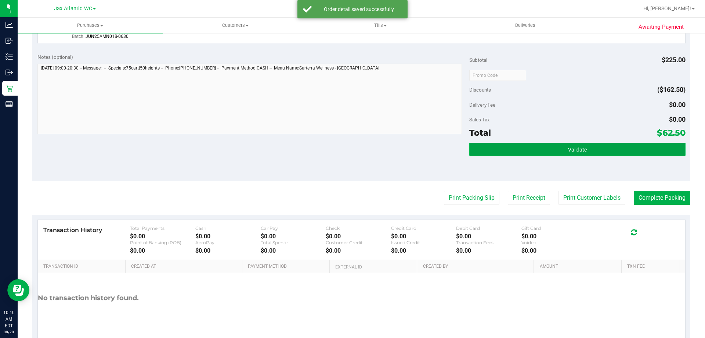
click at [568, 147] on span "Validate" at bounding box center [577, 150] width 19 height 6
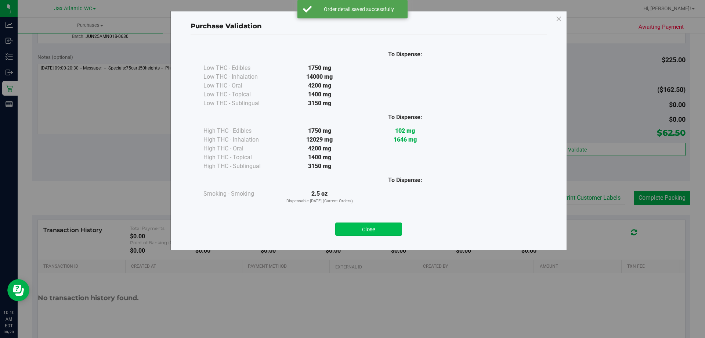
click at [363, 227] on button "Close" at bounding box center [368, 228] width 67 height 13
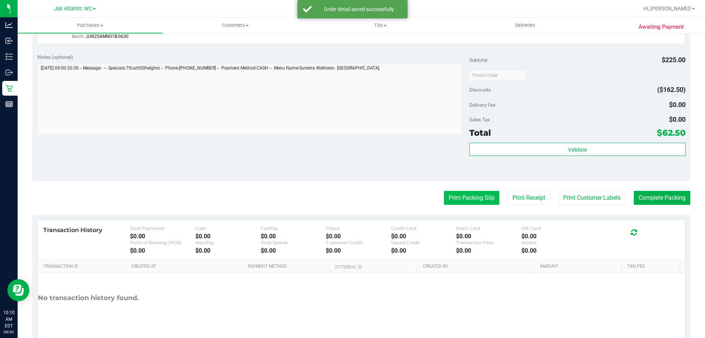
click at [472, 201] on button "Print Packing Slip" at bounding box center [471, 198] width 55 height 14
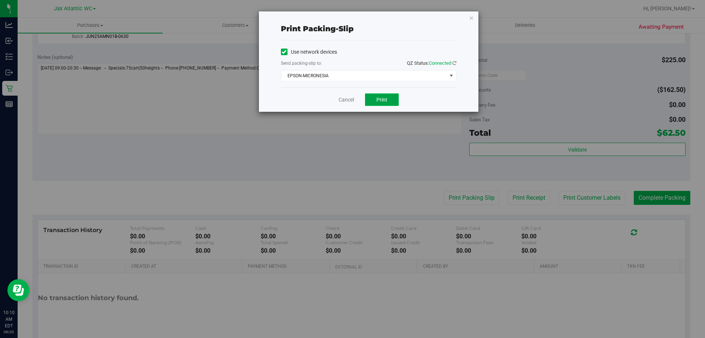
click at [381, 99] on span "Print" at bounding box center [382, 100] width 11 height 6
click at [349, 98] on link "Cancel" at bounding box center [346, 100] width 15 height 8
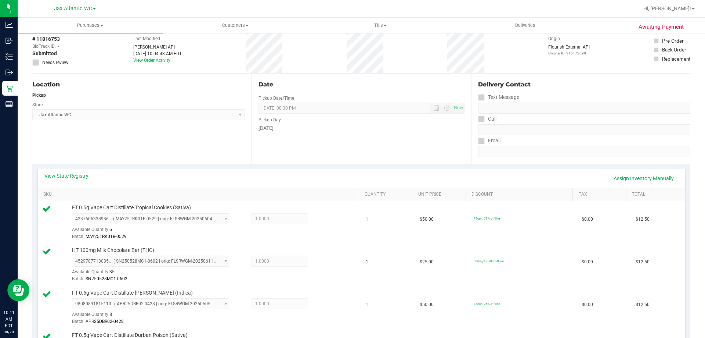
scroll to position [0, 0]
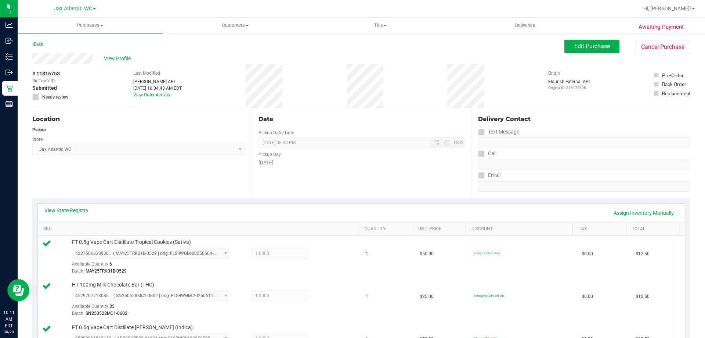
drag, startPoint x: 397, startPoint y: 56, endPoint x: 406, endPoint y: 62, distance: 10.6
click at [398, 56] on div "View Profile" at bounding box center [298, 58] width 532 height 11
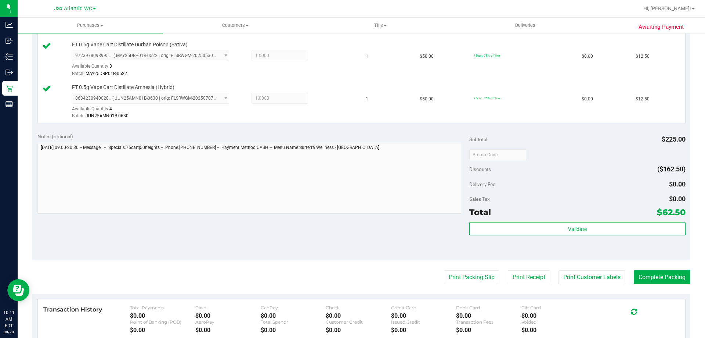
scroll to position [367, 0]
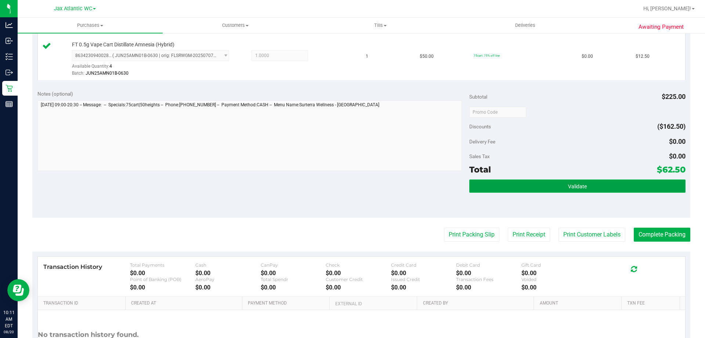
click at [583, 187] on button "Validate" at bounding box center [578, 185] width 216 height 13
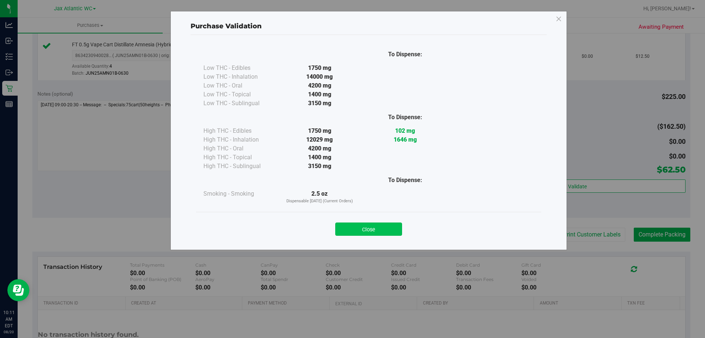
click at [400, 233] on button "Close" at bounding box center [368, 228] width 67 height 13
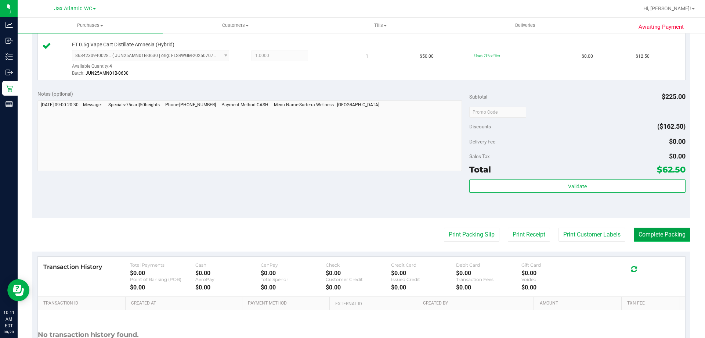
click at [643, 237] on button "Complete Packing" at bounding box center [662, 234] width 57 height 14
